Goal: Task Accomplishment & Management: Manage account settings

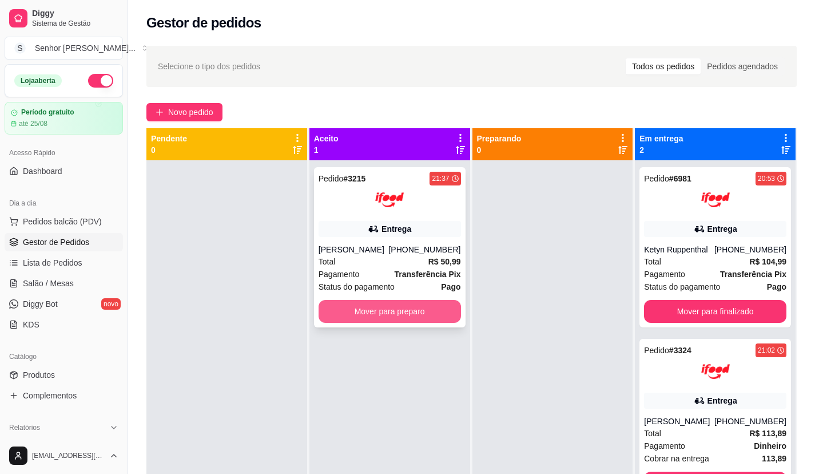
click at [408, 316] on button "Mover para preparo" at bounding box center [390, 311] width 142 height 23
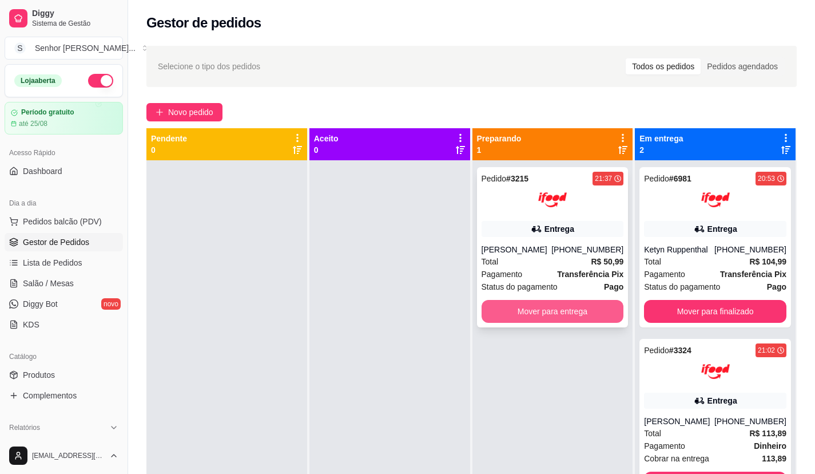
click at [500, 311] on button "Mover para entrega" at bounding box center [553, 311] width 142 height 23
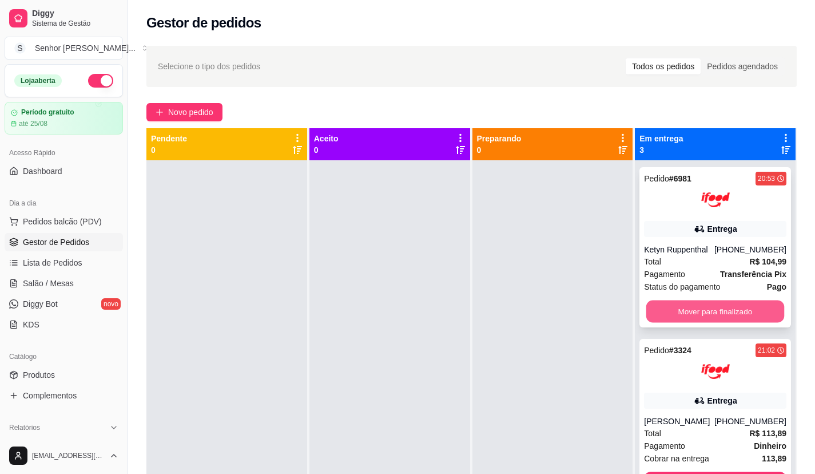
click at [701, 307] on button "Mover para finalizado" at bounding box center [715, 311] width 138 height 22
click at [702, 307] on button "Mover para finalizado" at bounding box center [715, 311] width 138 height 22
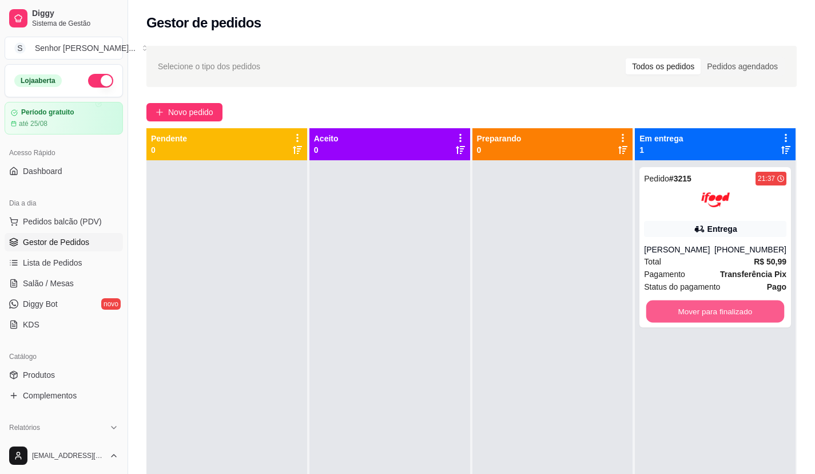
click at [702, 307] on button "Mover para finalizado" at bounding box center [715, 311] width 138 height 22
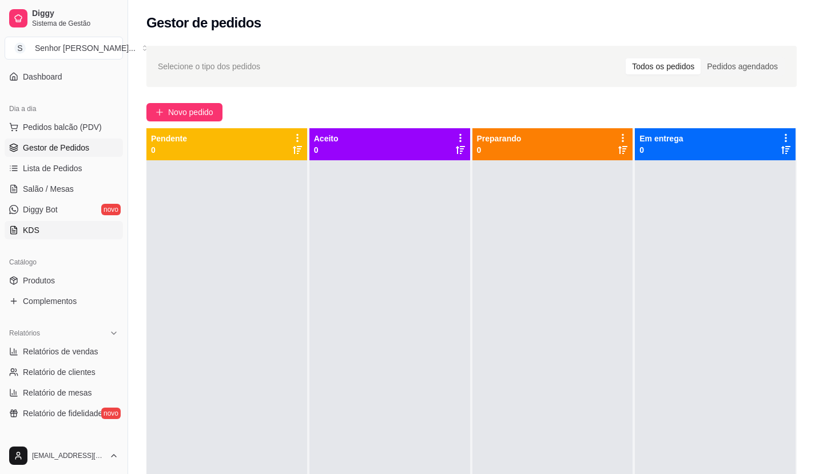
scroll to position [114, 0]
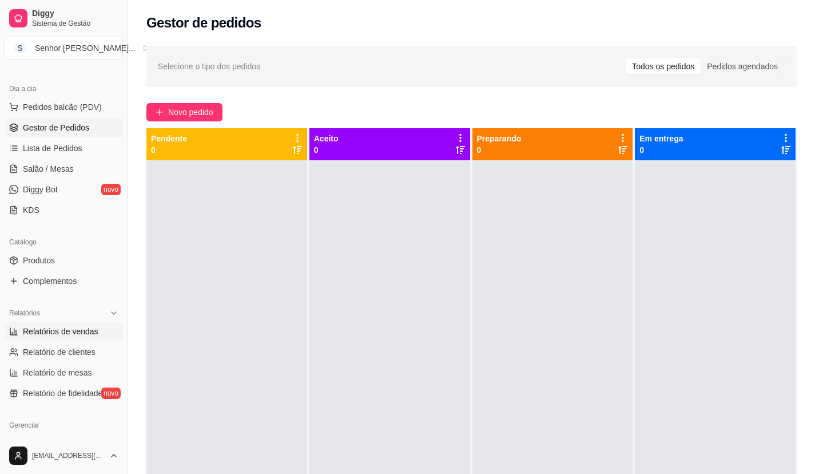
click at [82, 331] on span "Relatórios de vendas" at bounding box center [60, 330] width 75 height 11
select select "ALL"
select select "0"
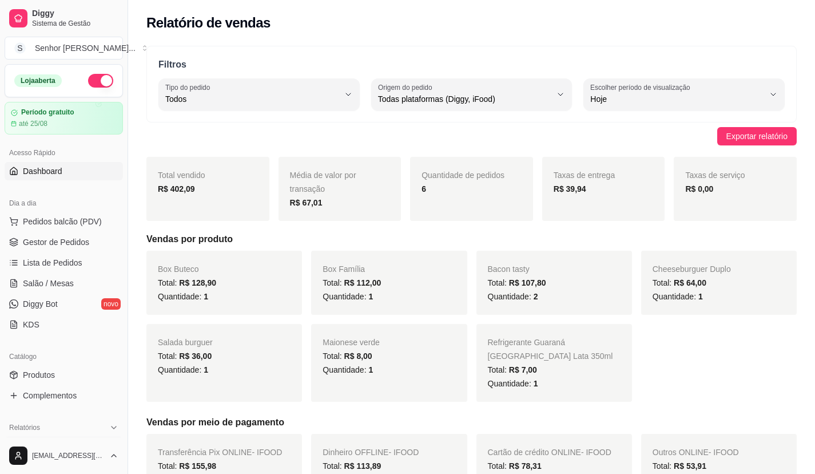
click at [42, 173] on span "Dashboard" at bounding box center [42, 170] width 39 height 11
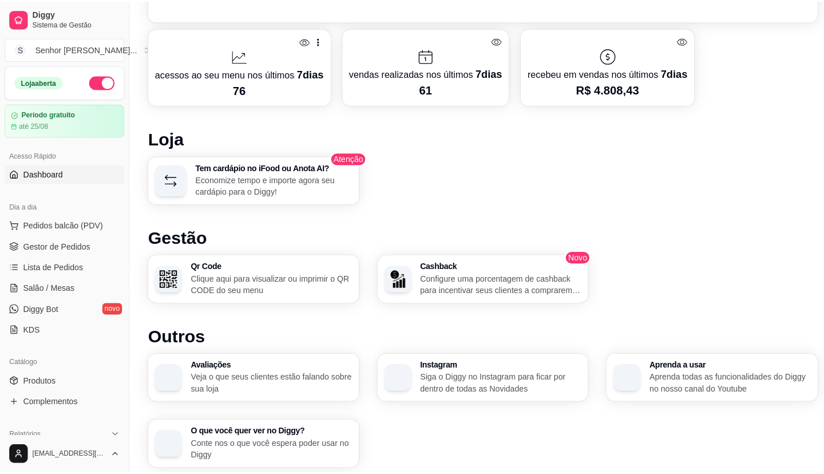
scroll to position [515, 0]
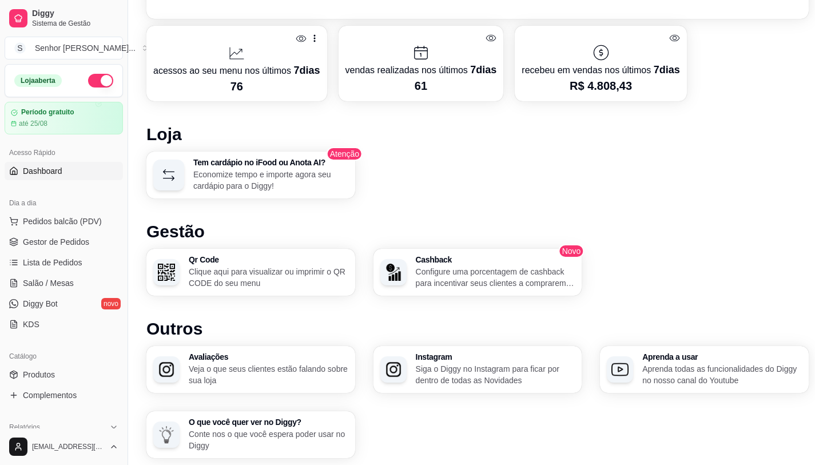
click at [463, 280] on p "Configure uma porcentagem de cashback para incentivar seus clientes a comprarem…" at bounding box center [496, 277] width 160 height 23
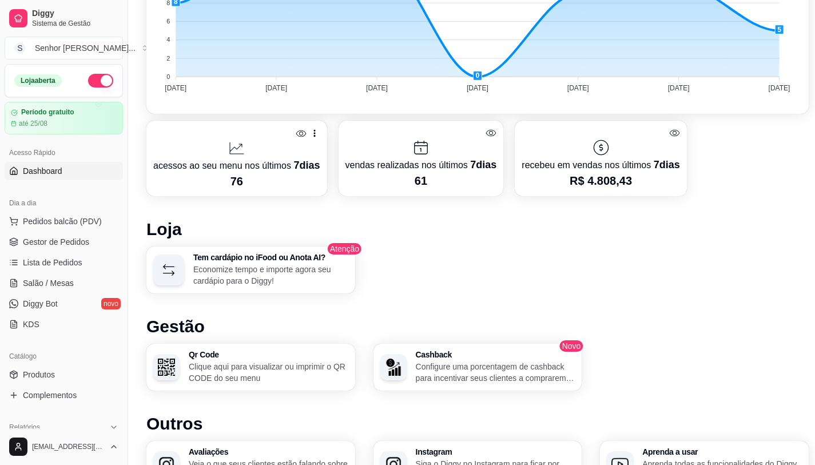
scroll to position [382, 0]
